Goal: Information Seeking & Learning: Check status

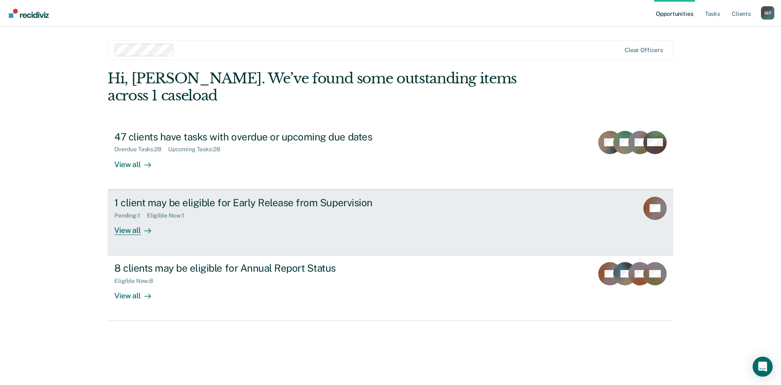
click at [435, 196] on link "1 client may be eligible for Early Release from Supervision Pending : 1 Eligibl…" at bounding box center [391, 223] width 566 height 66
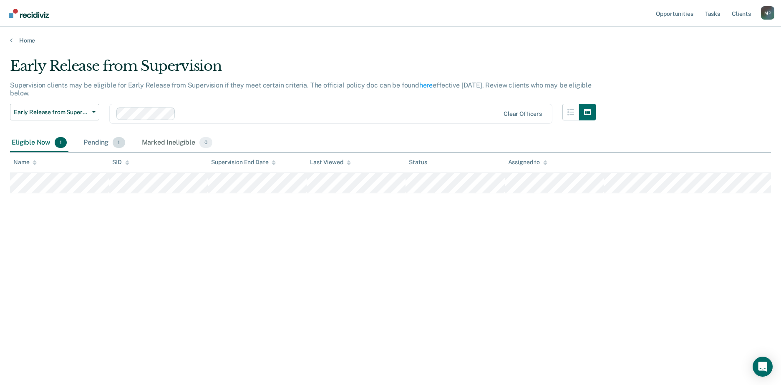
click at [96, 141] on div "Pending 1" at bounding box center [104, 143] width 45 height 18
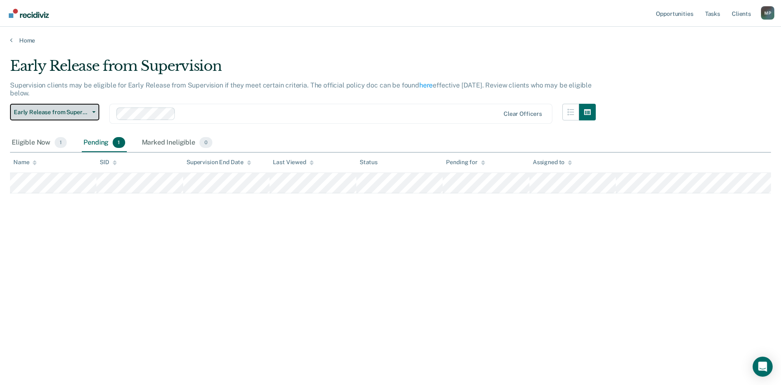
click at [94, 112] on icon "button" at bounding box center [93, 112] width 3 height 2
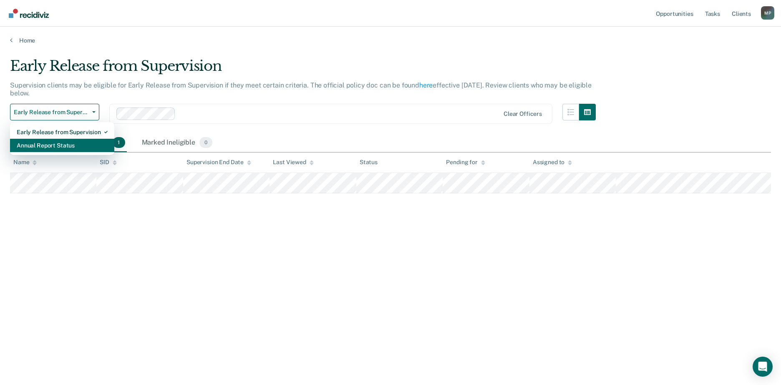
click at [66, 143] on div "Annual Report Status" at bounding box center [62, 145] width 91 height 13
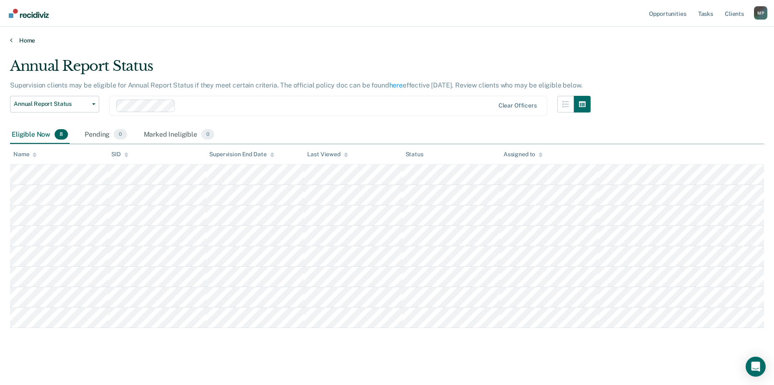
click at [27, 40] on link "Home" at bounding box center [387, 41] width 754 height 8
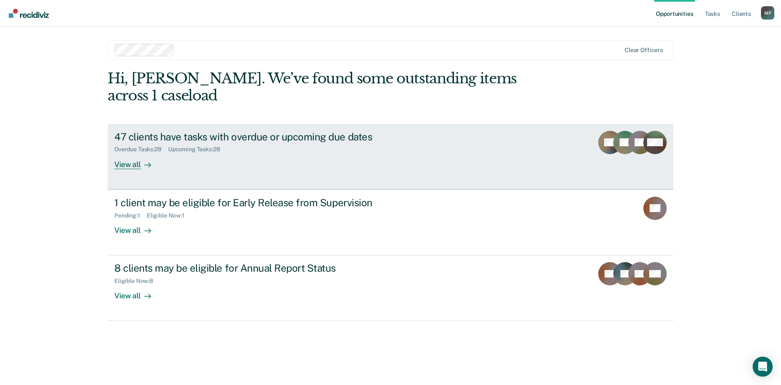
click at [242, 139] on div "47 clients have tasks with overdue or upcoming due dates Overdue Tasks : 28 Upc…" at bounding box center [270, 150] width 313 height 38
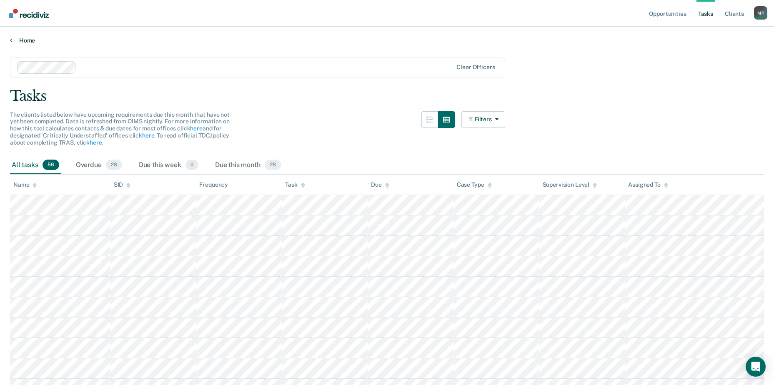
click at [23, 41] on link "Home" at bounding box center [387, 41] width 754 height 8
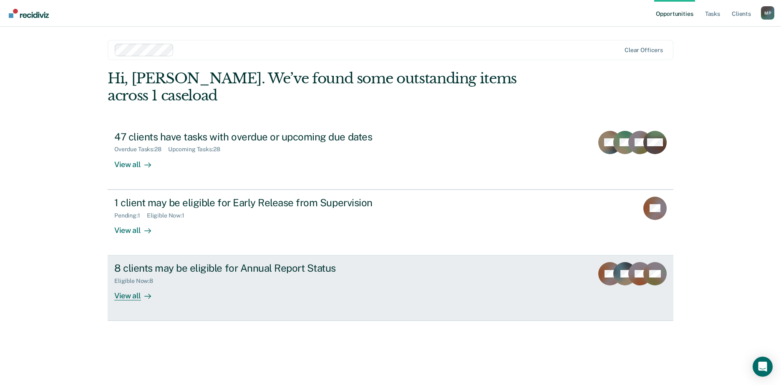
click at [135, 285] on div "View all" at bounding box center [137, 293] width 47 height 16
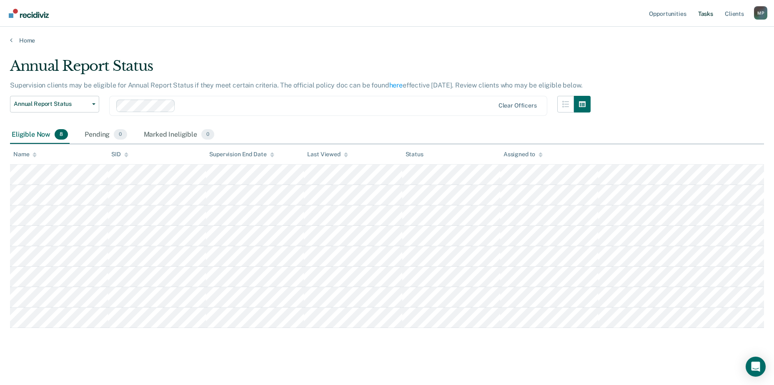
click at [711, 14] on link "Tasks" at bounding box center [706, 13] width 18 height 27
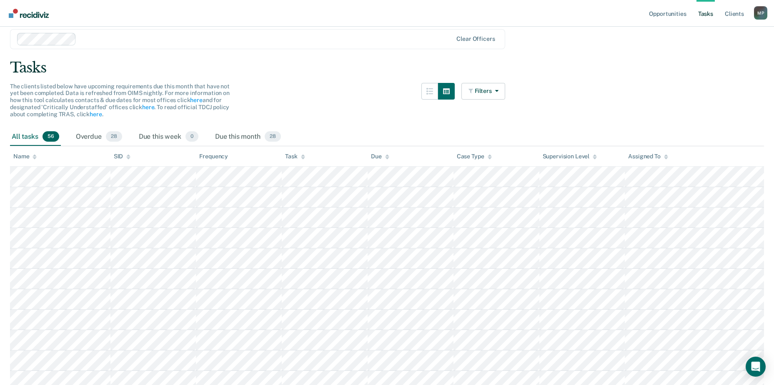
scroll to position [83, 0]
